Goal: Task Accomplishment & Management: Complete application form

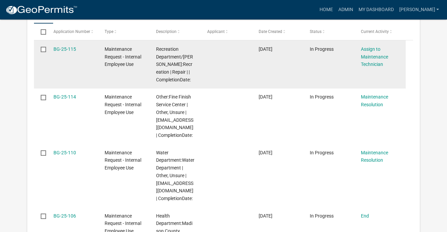
scroll to position [210, 0]
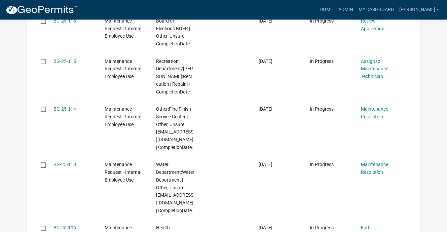
scroll to position [236, 0]
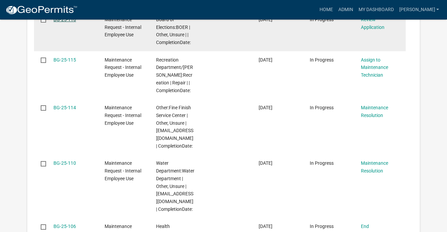
click at [76, 22] on link "BG-25-116" at bounding box center [64, 19] width 23 height 5
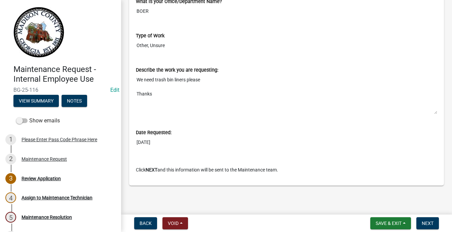
scroll to position [594, 0]
click at [421, 217] on button "Next" at bounding box center [428, 223] width 23 height 12
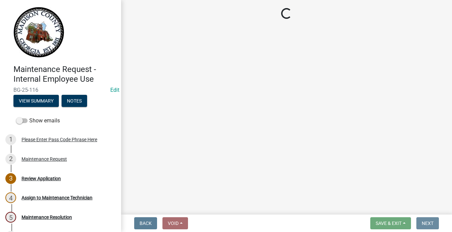
scroll to position [0, 0]
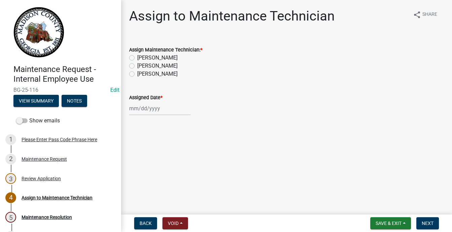
drag, startPoint x: 138, startPoint y: 123, endPoint x: 213, endPoint y: 160, distance: 83.4
click at [138, 70] on label "[PERSON_NAME]" at bounding box center [157, 66] width 40 height 8
click at [138, 66] on input "[PERSON_NAME]" at bounding box center [139, 64] width 4 height 4
radio input "true"
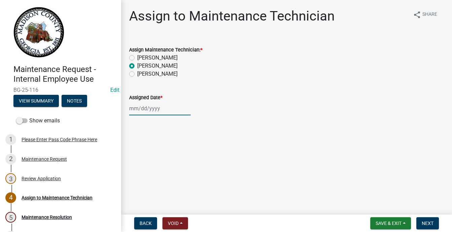
click at [143, 115] on div at bounding box center [160, 109] width 62 height 14
select select "9"
select select "2025"
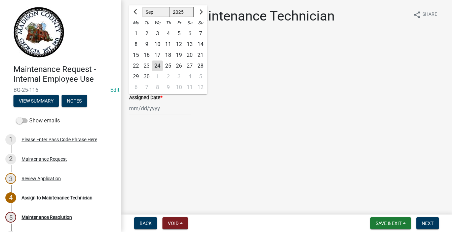
click at [163, 71] on div "24" at bounding box center [157, 66] width 11 height 11
type input "[DATE]"
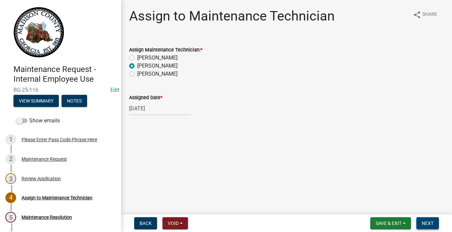
click at [417, 217] on button "Next" at bounding box center [428, 223] width 23 height 12
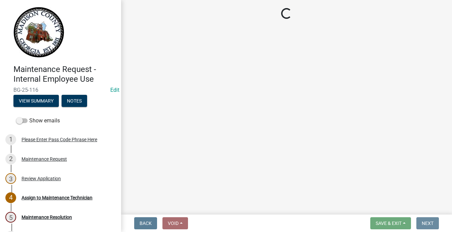
scroll to position [0, 0]
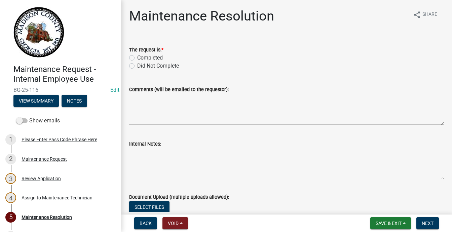
click at [137, 62] on label "Completed" at bounding box center [150, 58] width 26 height 8
click at [137, 58] on input "Completed" at bounding box center [139, 56] width 4 height 4
radio input "true"
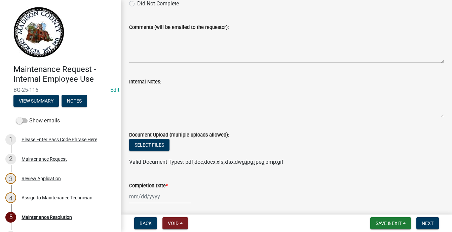
scroll to position [101, 0]
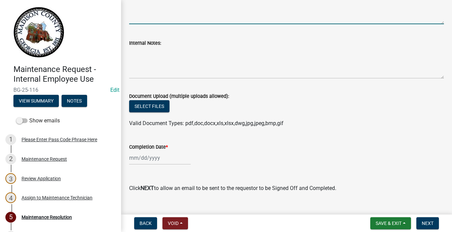
click at [156, 24] on textarea "Comments (will be emailed to the requestor):" at bounding box center [286, 9] width 315 height 32
click at [188, 24] on textarea "Delivered 1 roll 24x32 12 Gallon" at bounding box center [286, 9] width 315 height 32
click at [235, 24] on textarea "Delivered 24x32 12 Gallon" at bounding box center [286, 9] width 315 height 32
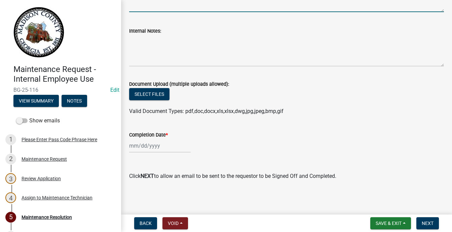
scroll to position [236, 0]
type textarea "Delivered 24x32 12 Gallon 51 liners to a roll"
click at [142, 153] on div at bounding box center [160, 146] width 62 height 14
select select "9"
select select "2025"
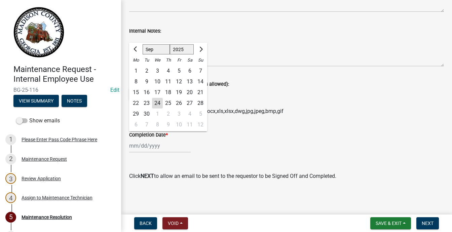
click at [163, 103] on div "24" at bounding box center [157, 103] width 11 height 11
type input "[DATE]"
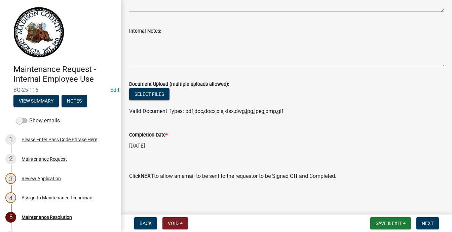
scroll to position [277, 0]
click at [422, 221] on span "Next" at bounding box center [428, 223] width 12 height 5
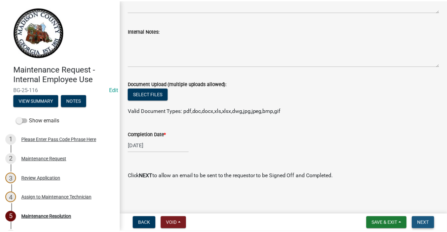
scroll to position [0, 0]
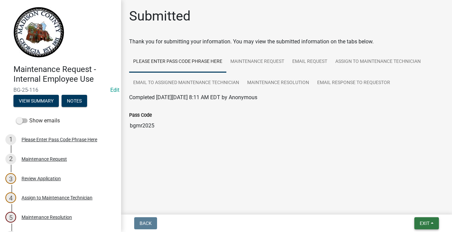
click at [415, 217] on button "Exit" at bounding box center [427, 223] width 25 height 12
click at [402, 195] on button "Save & Exit" at bounding box center [413, 200] width 54 height 16
